Goal: Task Accomplishment & Management: Use online tool/utility

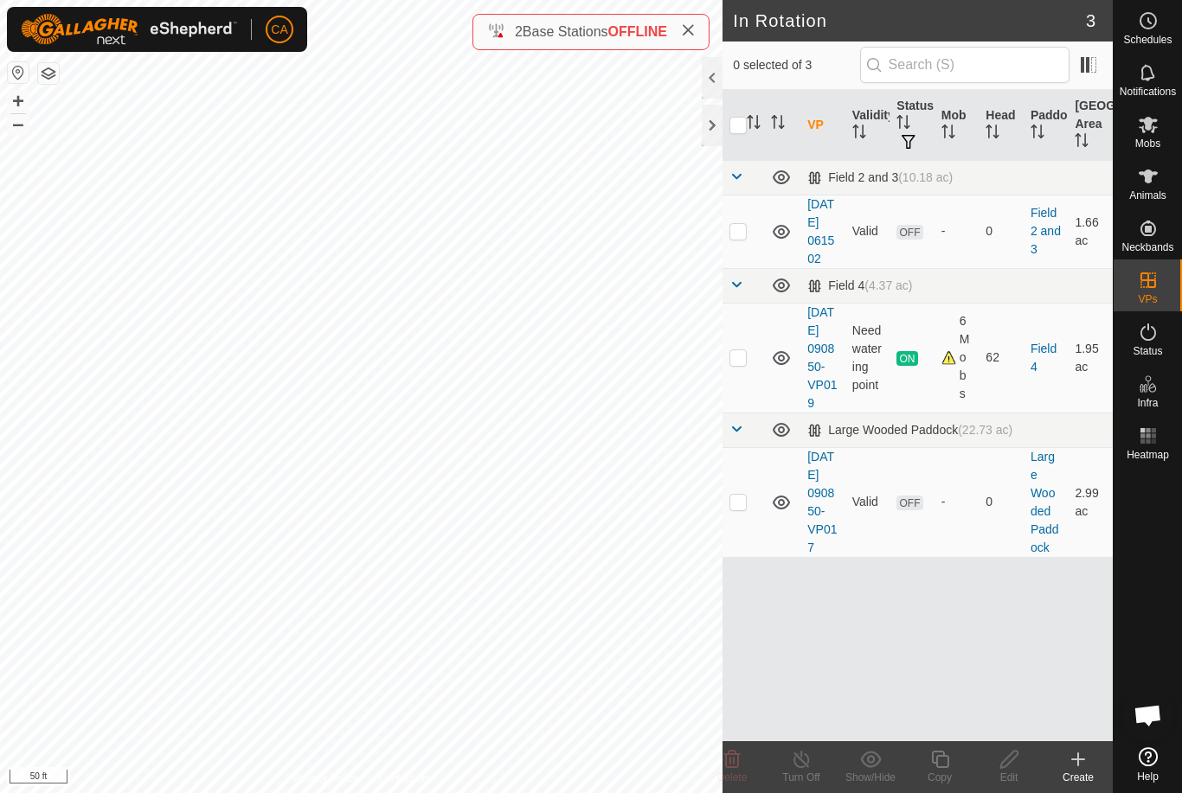
click at [733, 509] on p-checkbox at bounding box center [737, 502] width 17 height 14
click at [782, 513] on icon at bounding box center [781, 502] width 21 height 21
click at [737, 509] on p-checkbox at bounding box center [737, 502] width 17 height 14
checkbox input "false"
click at [744, 364] on p-checkbox at bounding box center [737, 357] width 17 height 14
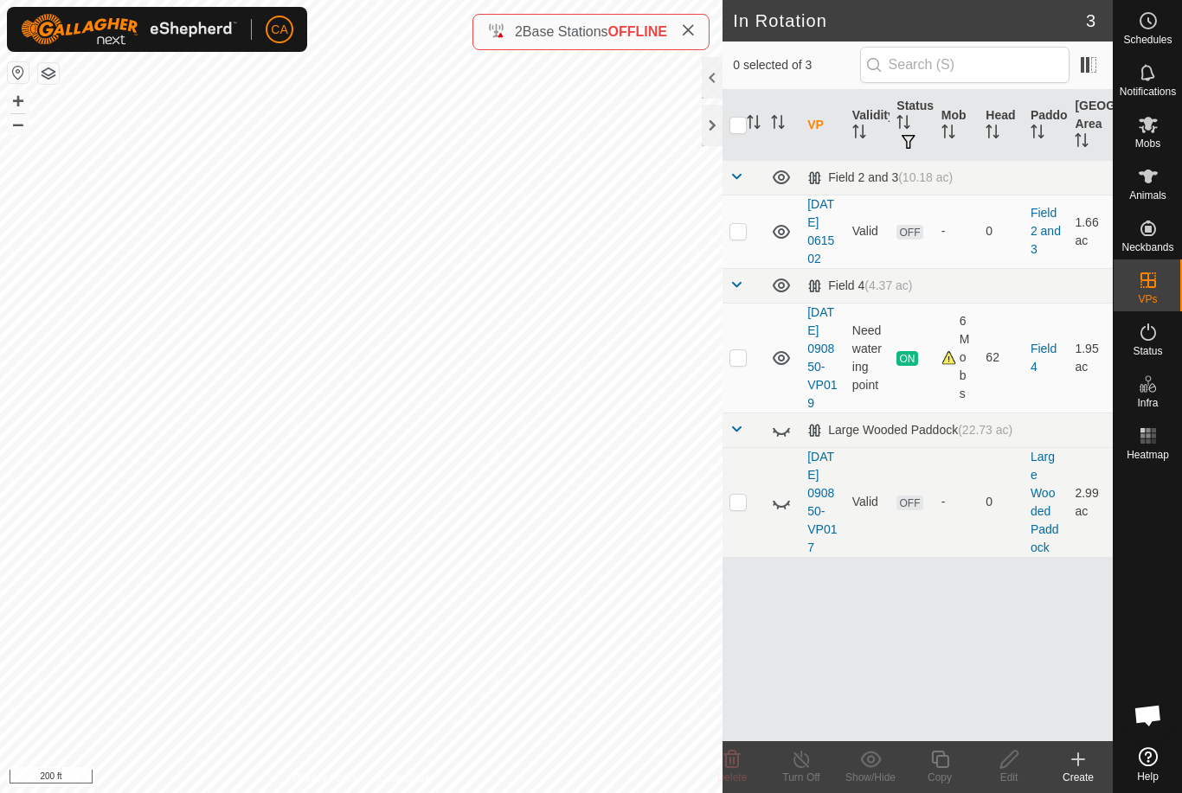
checkbox input "true"
click at [943, 755] on icon at bounding box center [939, 759] width 17 height 17
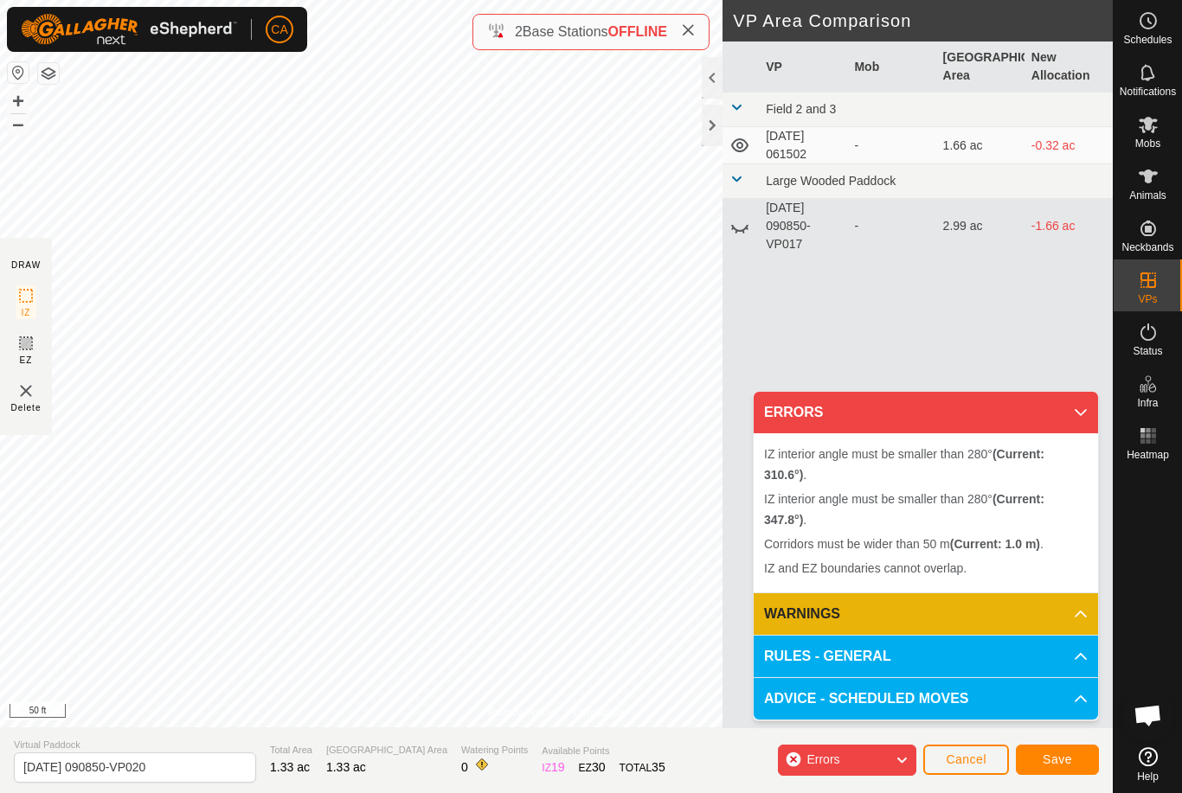
click at [982, 757] on span "Cancel" at bounding box center [965, 760] width 41 height 14
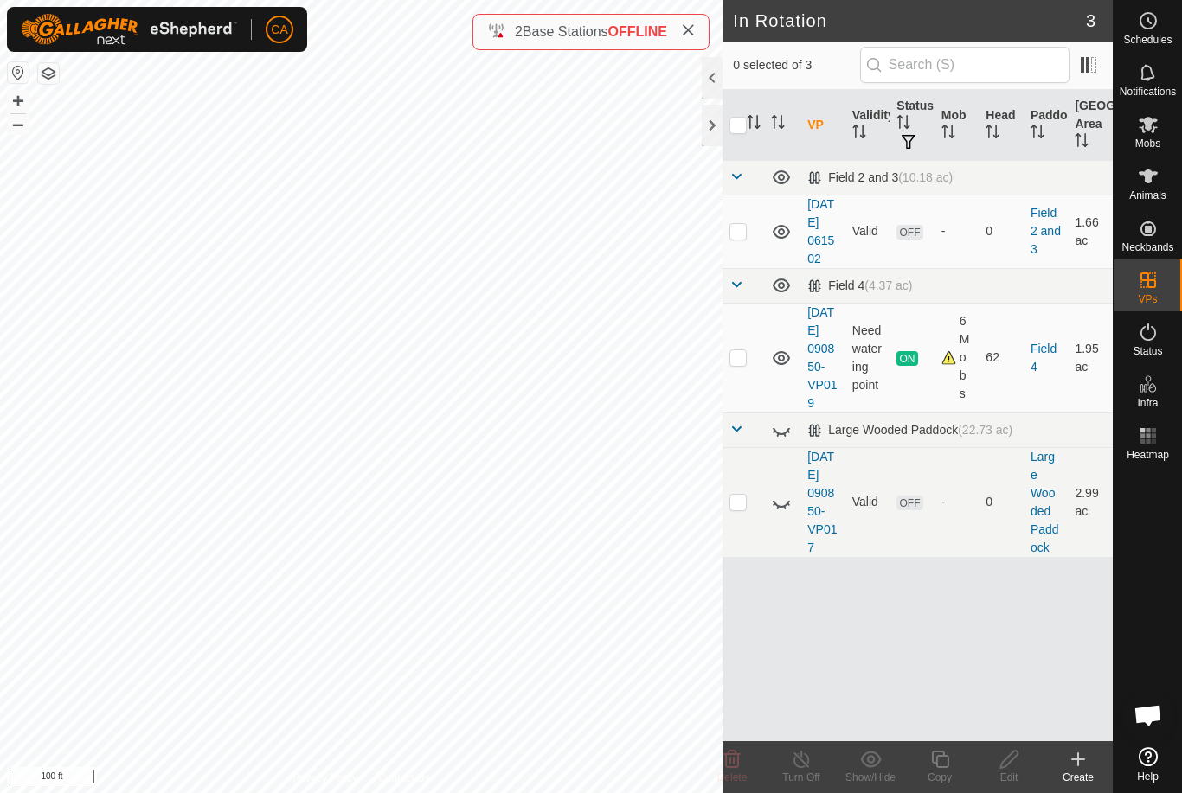
click at [749, 381] on td at bounding box center [743, 358] width 42 height 110
checkbox input "true"
click at [45, 81] on button "button" at bounding box center [48, 73] width 21 height 21
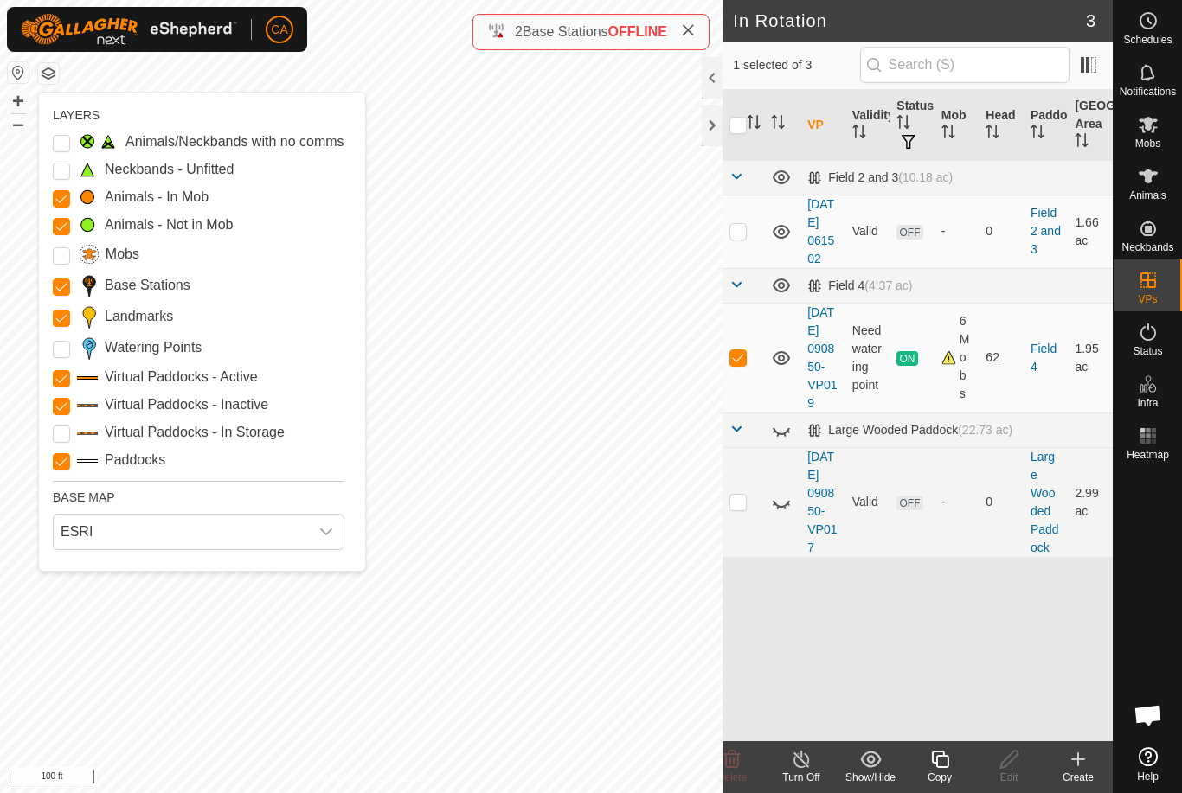
click at [69, 344] on Points "Watering Points" at bounding box center [61, 349] width 17 height 17
click at [54, 325] on input "Landmarks" at bounding box center [61, 318] width 17 height 17
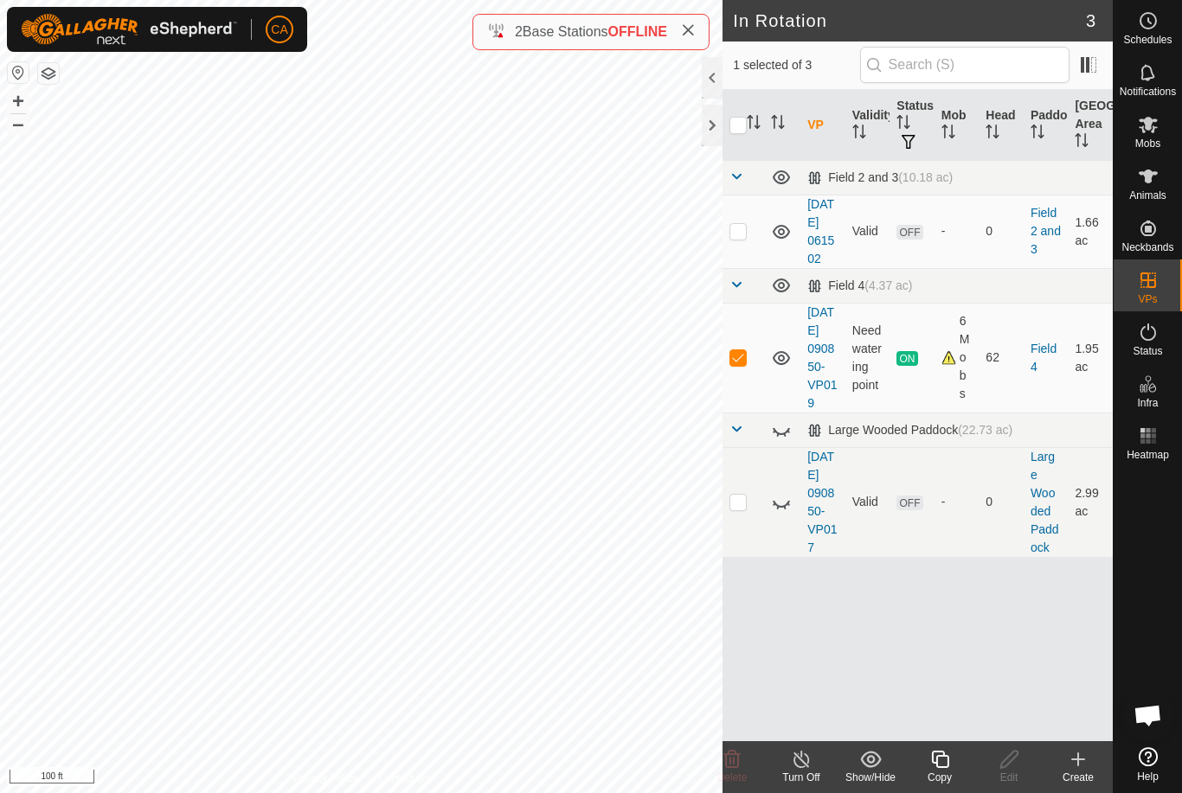
click at [50, 74] on button "button" at bounding box center [48, 73] width 21 height 21
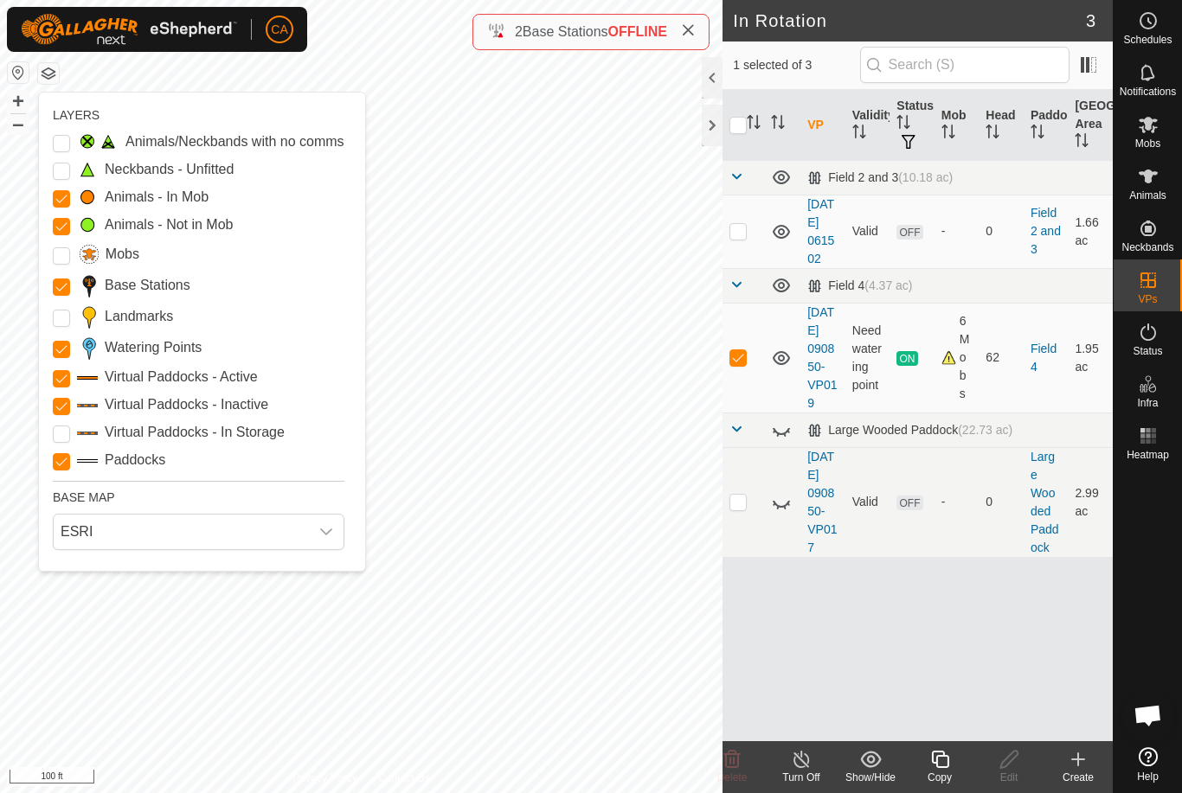
click at [62, 316] on input "Landmarks" at bounding box center [61, 318] width 17 height 17
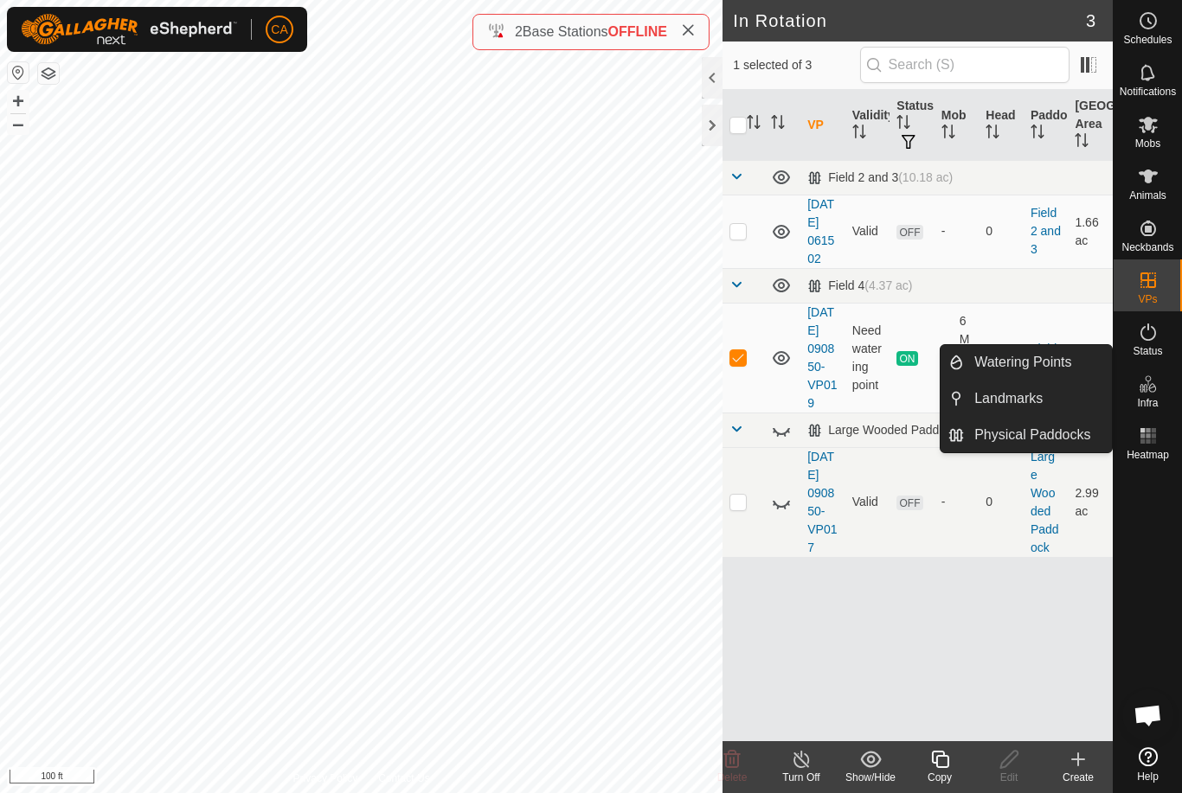
click at [1163, 388] on es-infrastructure-svg-icon at bounding box center [1147, 384] width 31 height 28
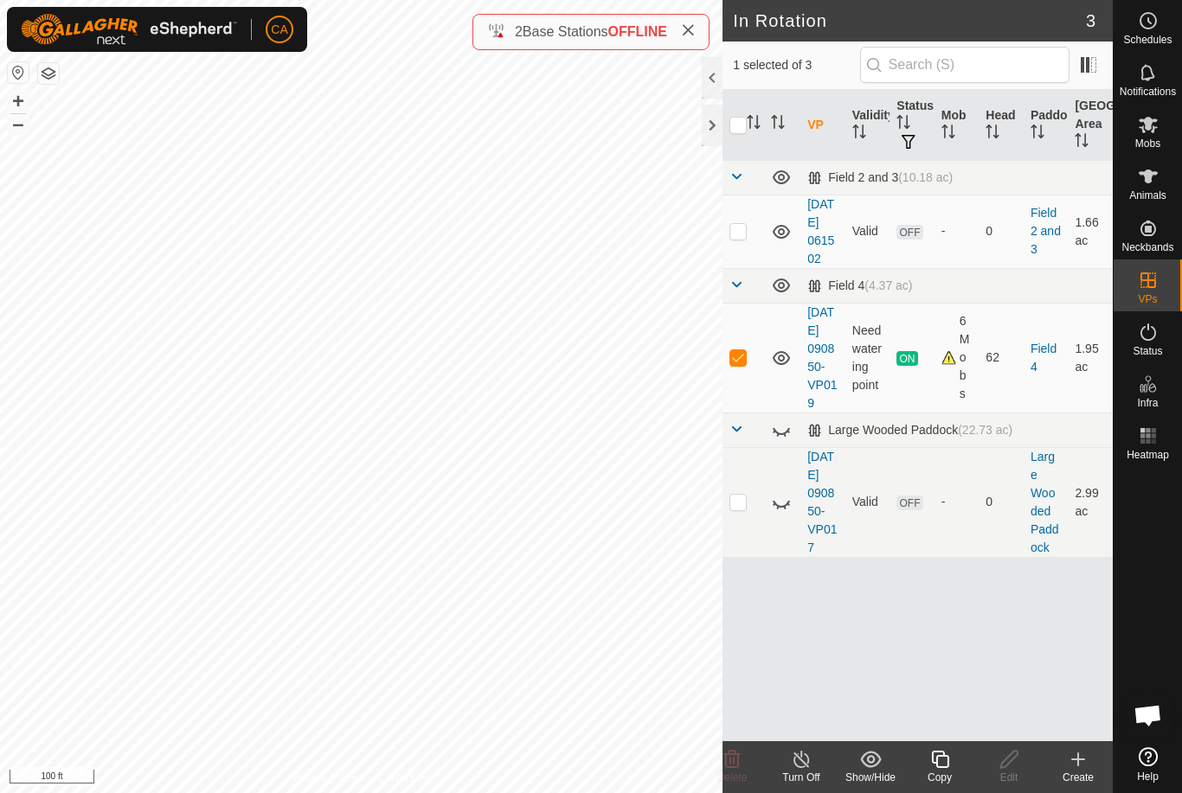
click at [934, 774] on div "Copy" at bounding box center [939, 778] width 69 height 16
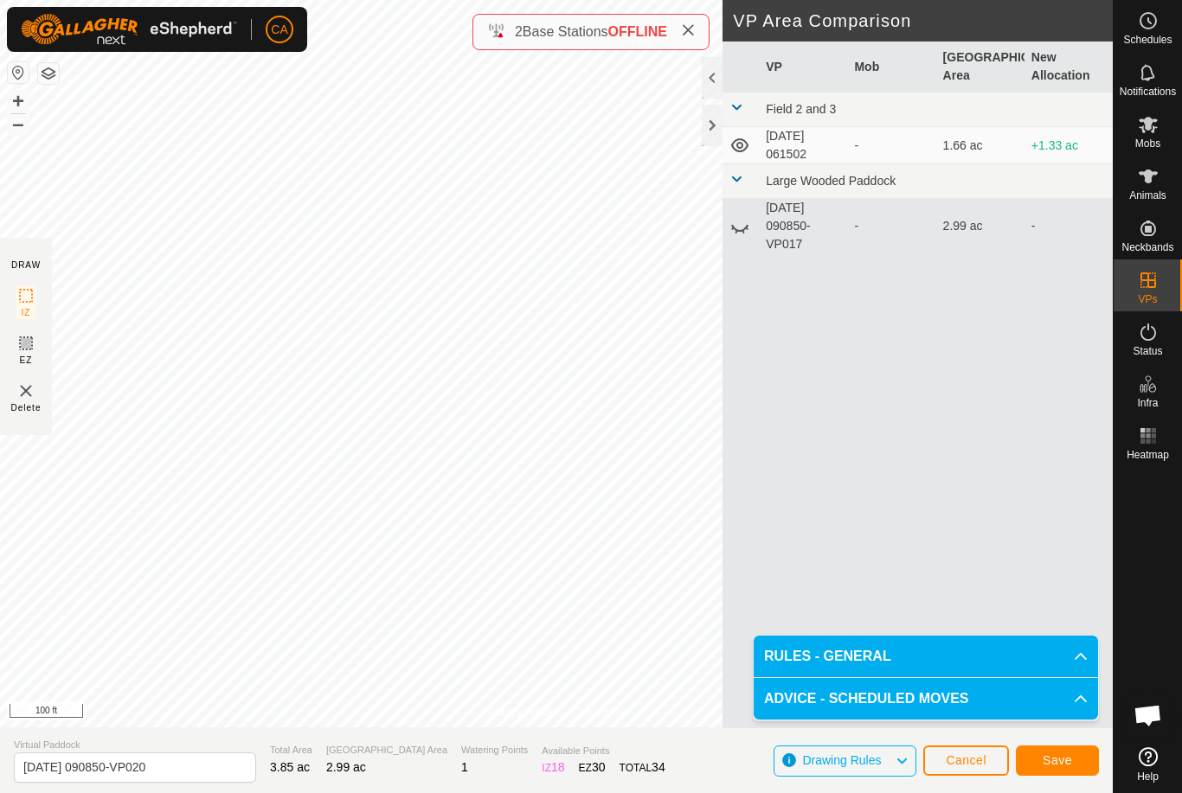
click at [1067, 772] on button "Save" at bounding box center [1056, 761] width 83 height 30
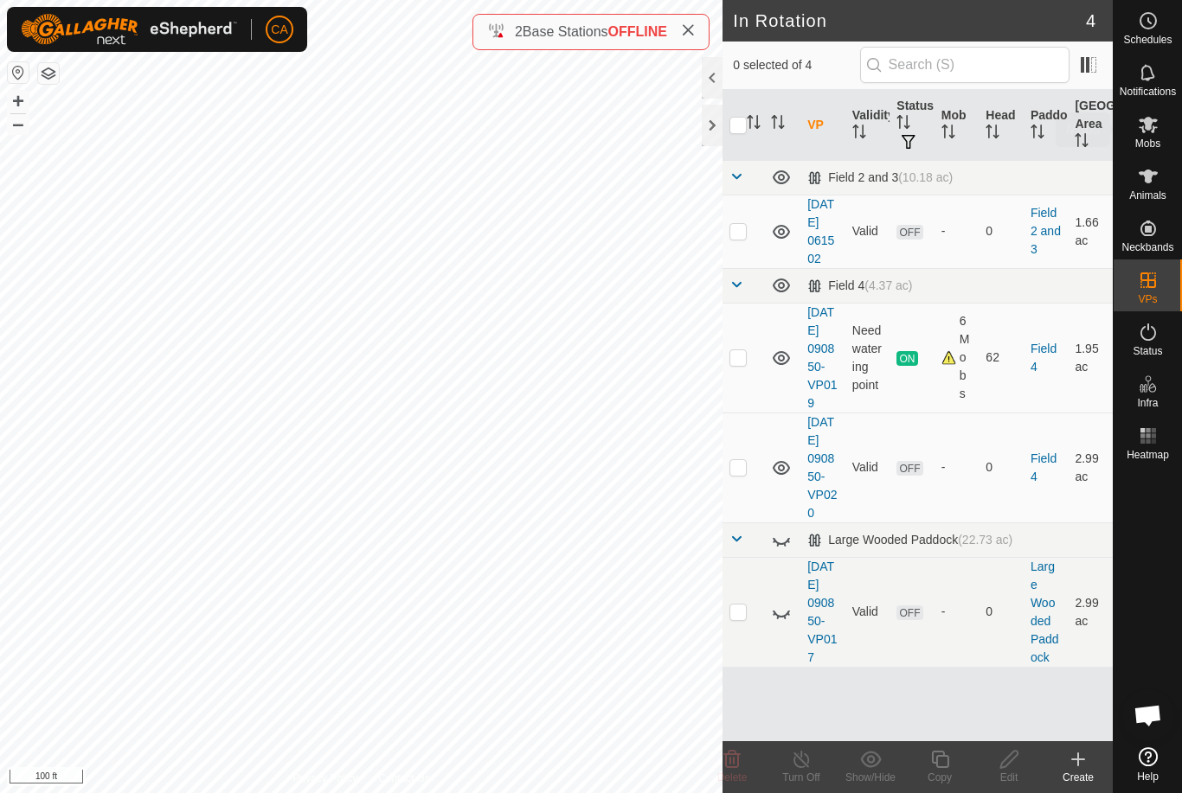
click at [1158, 131] on es-mob-svg-icon at bounding box center [1147, 125] width 31 height 28
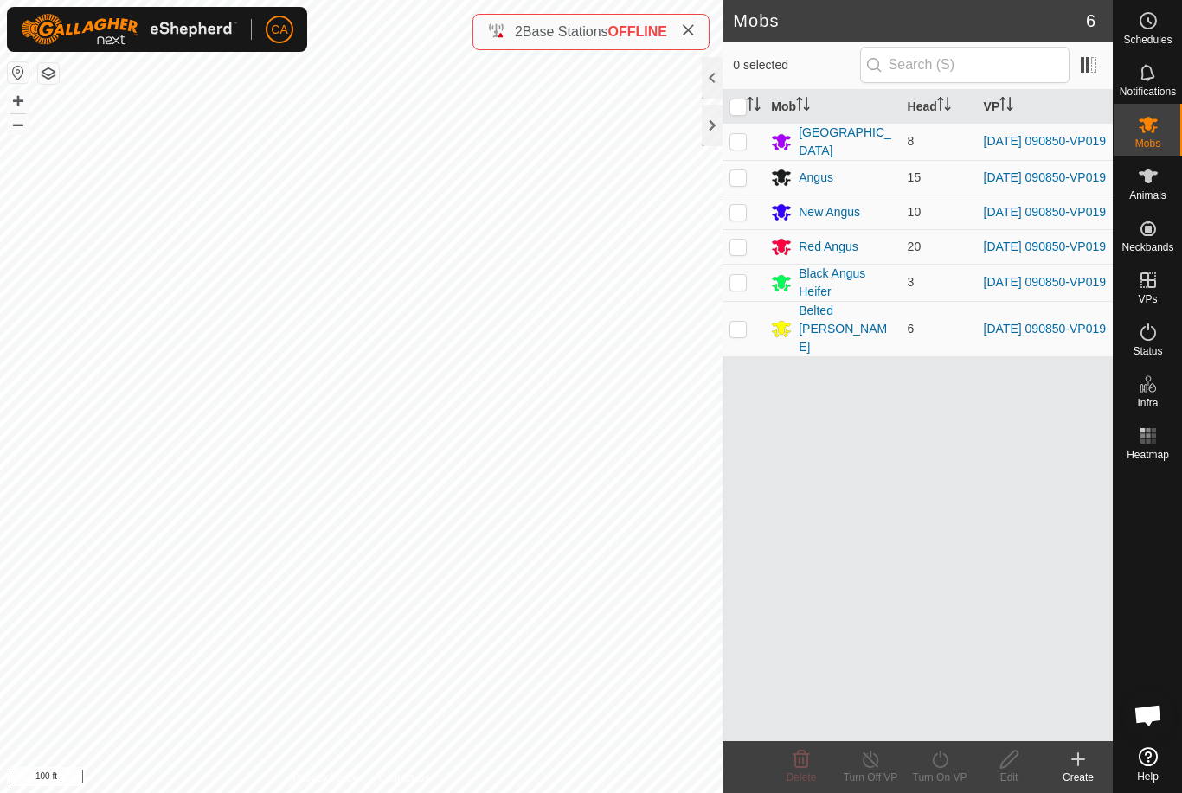
click at [737, 109] on input "checkbox" at bounding box center [737, 107] width 17 height 17
checkbox input "true"
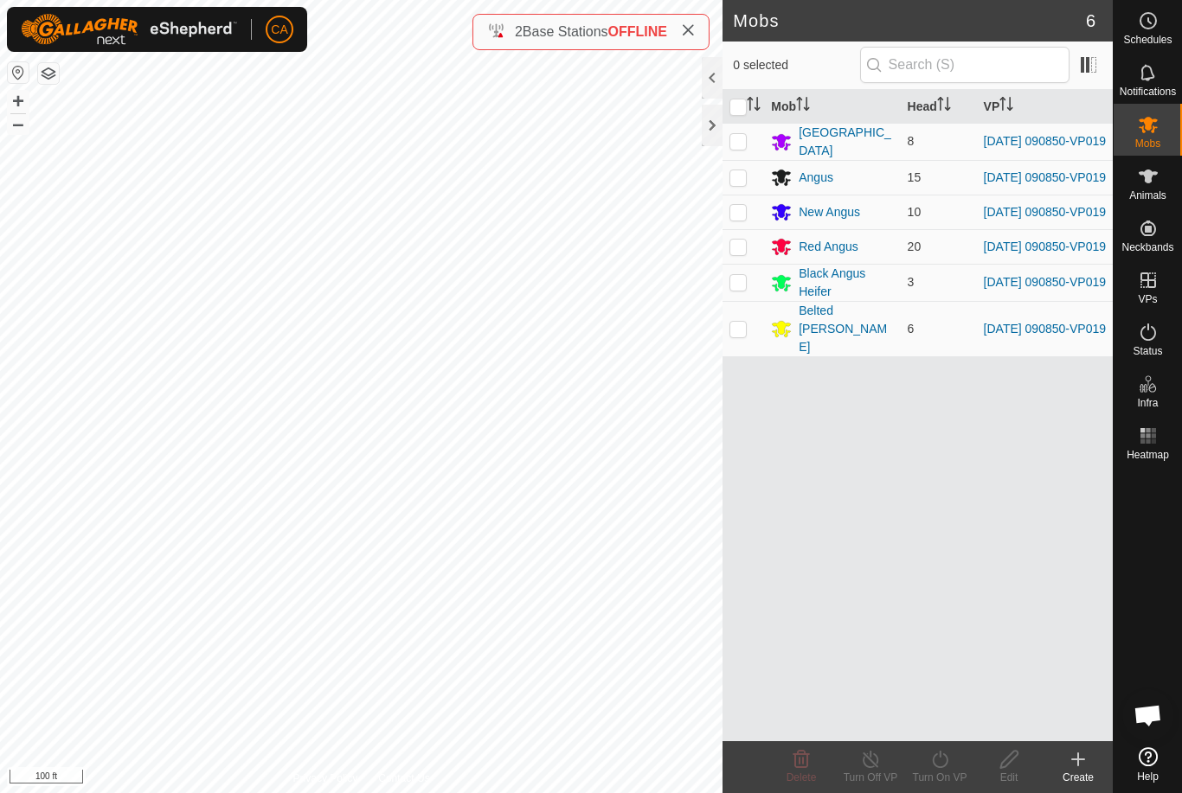
checkbox input "true"
click at [941, 771] on div "Turn On VP" at bounding box center [939, 778] width 69 height 16
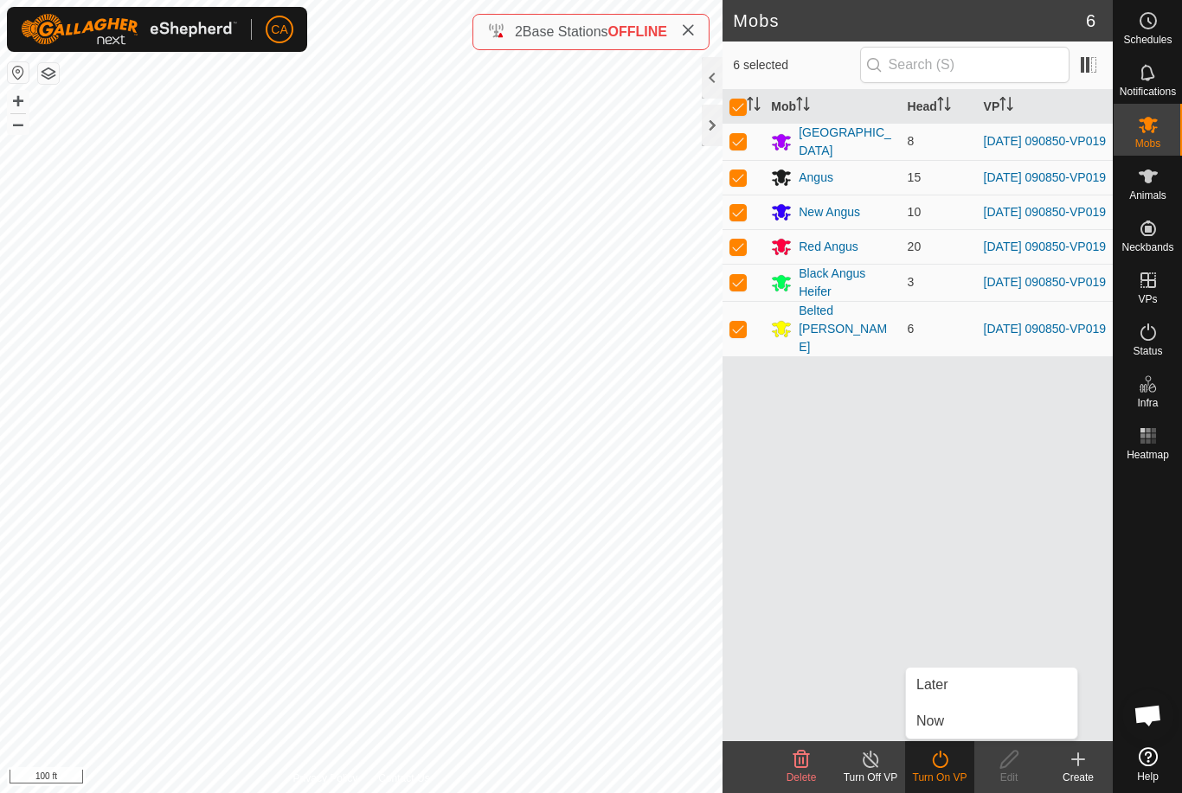
click at [963, 720] on link "Now" at bounding box center [991, 721] width 171 height 35
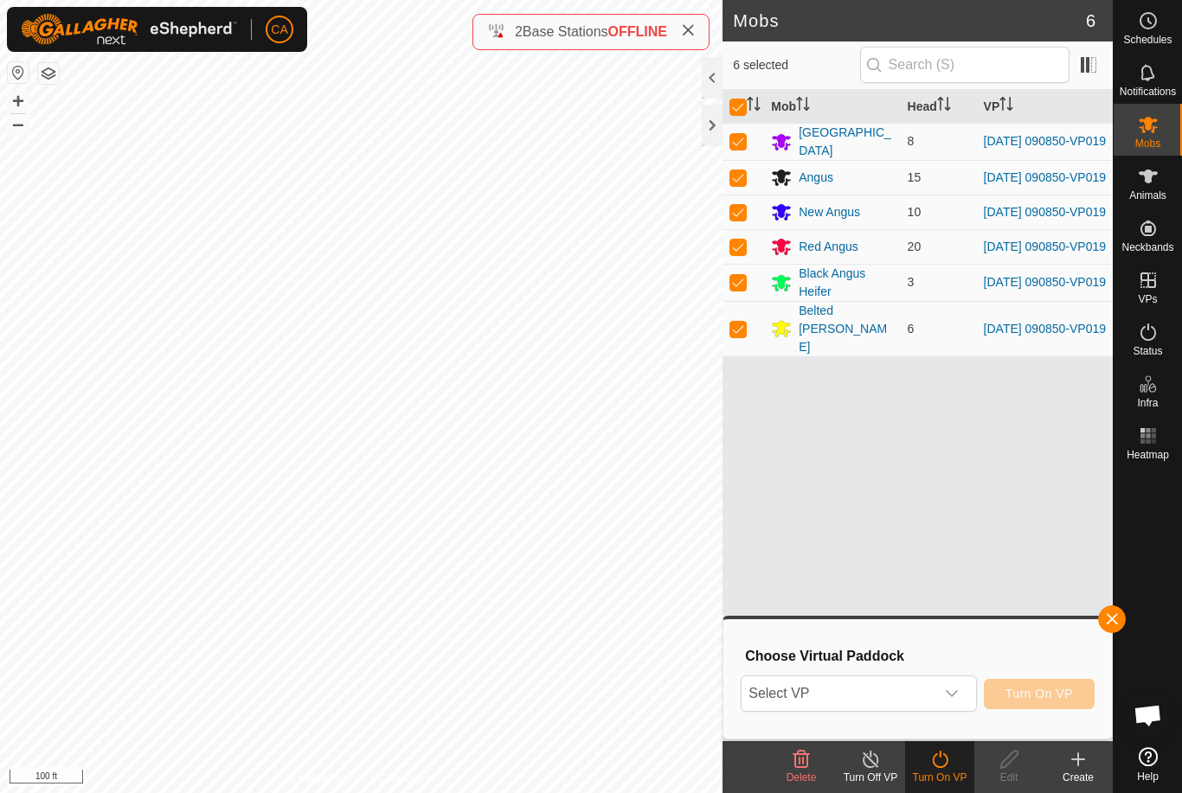
click at [883, 689] on span "Select VP" at bounding box center [837, 693] width 192 height 35
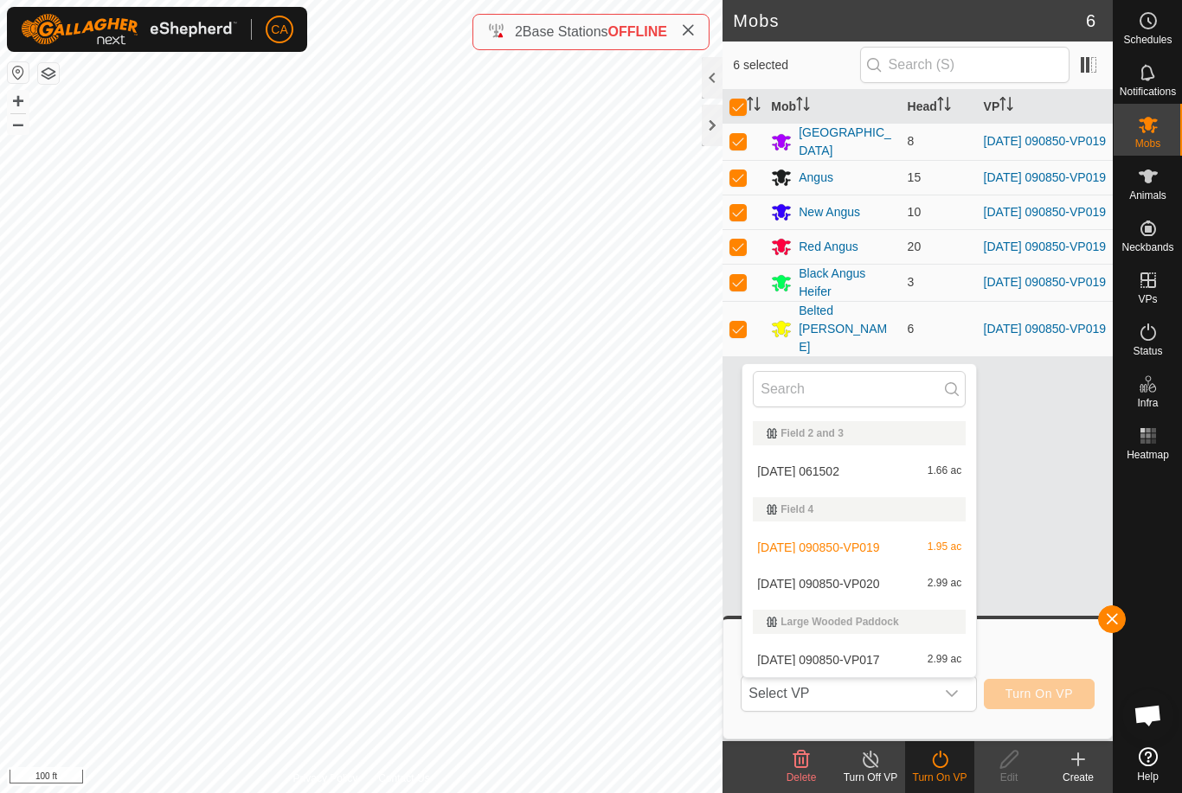
click at [879, 663] on span "[DATE] 090850-VP017" at bounding box center [818, 660] width 122 height 12
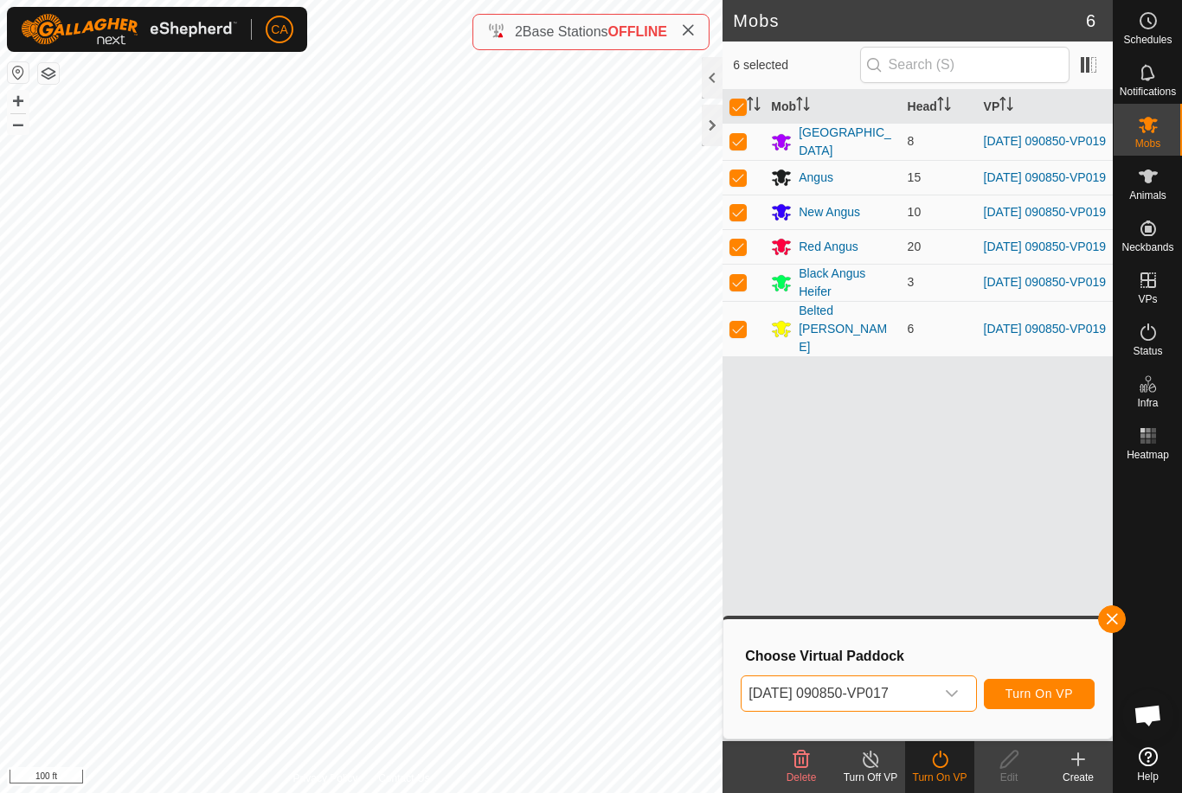
click at [925, 704] on span "[DATE] 090850-VP017" at bounding box center [837, 693] width 192 height 35
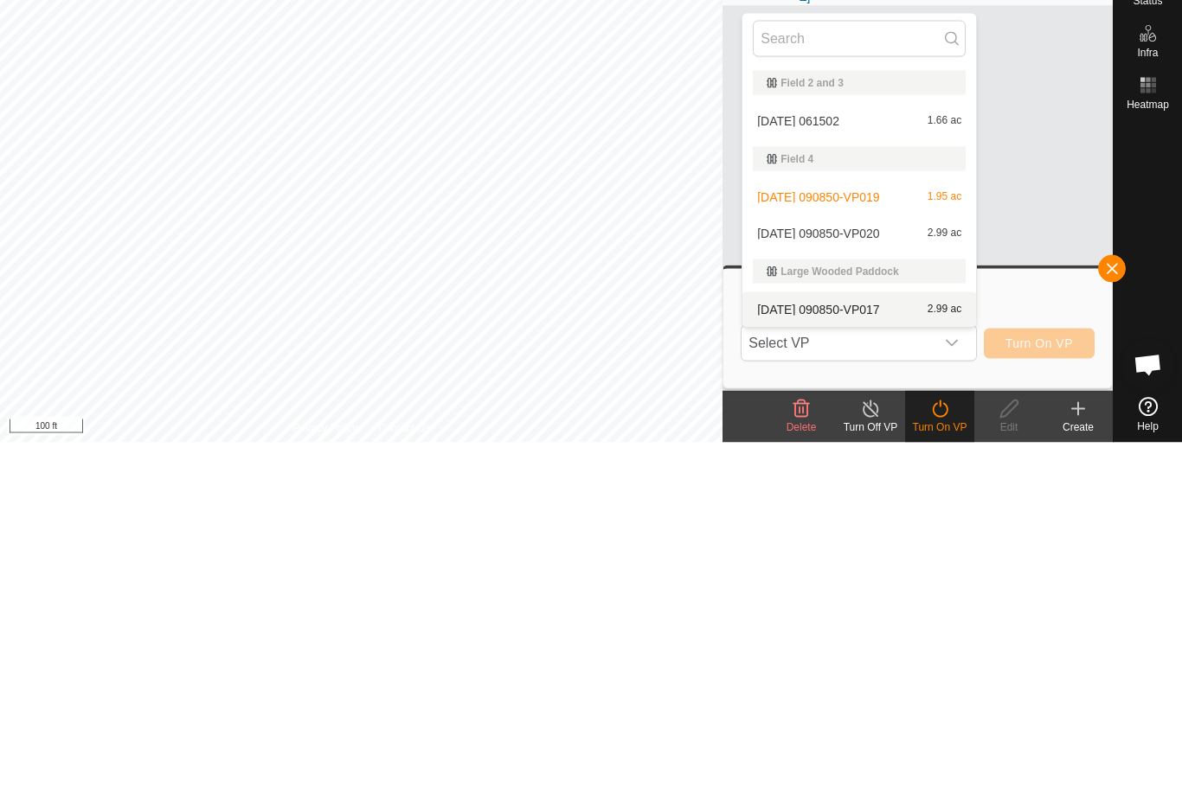
click at [879, 578] on span "[DATE] 090850-VP020" at bounding box center [818, 584] width 122 height 12
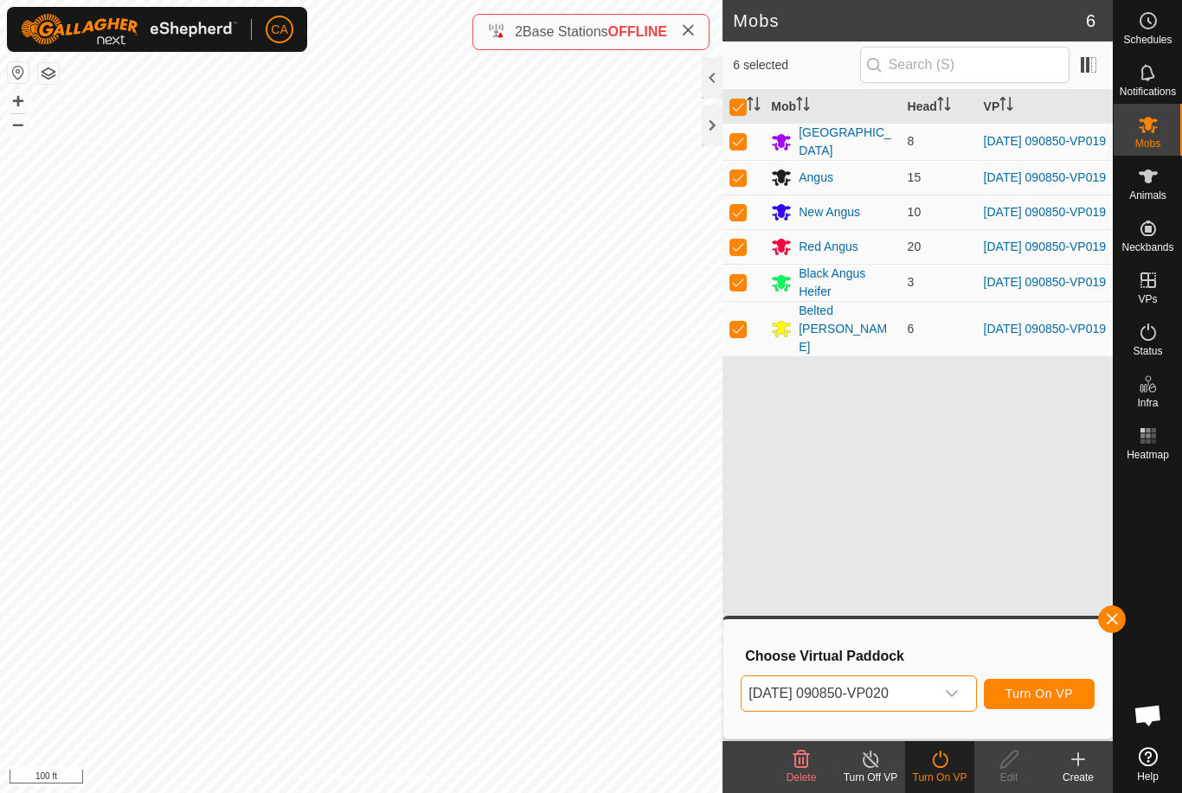
click at [1054, 696] on span "Turn On VP" at bounding box center [1038, 694] width 67 height 14
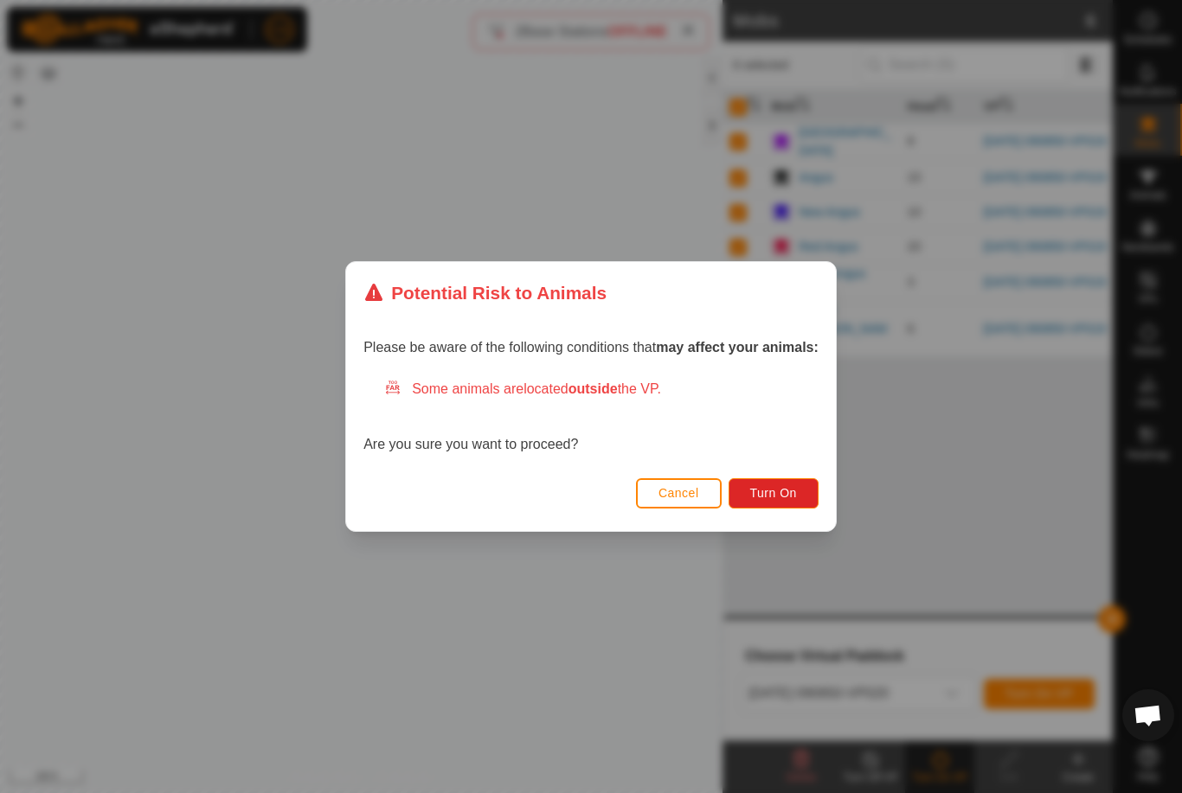
click at [789, 490] on span "Turn On" at bounding box center [773, 493] width 47 height 14
